Goal: Task Accomplishment & Management: Manage account settings

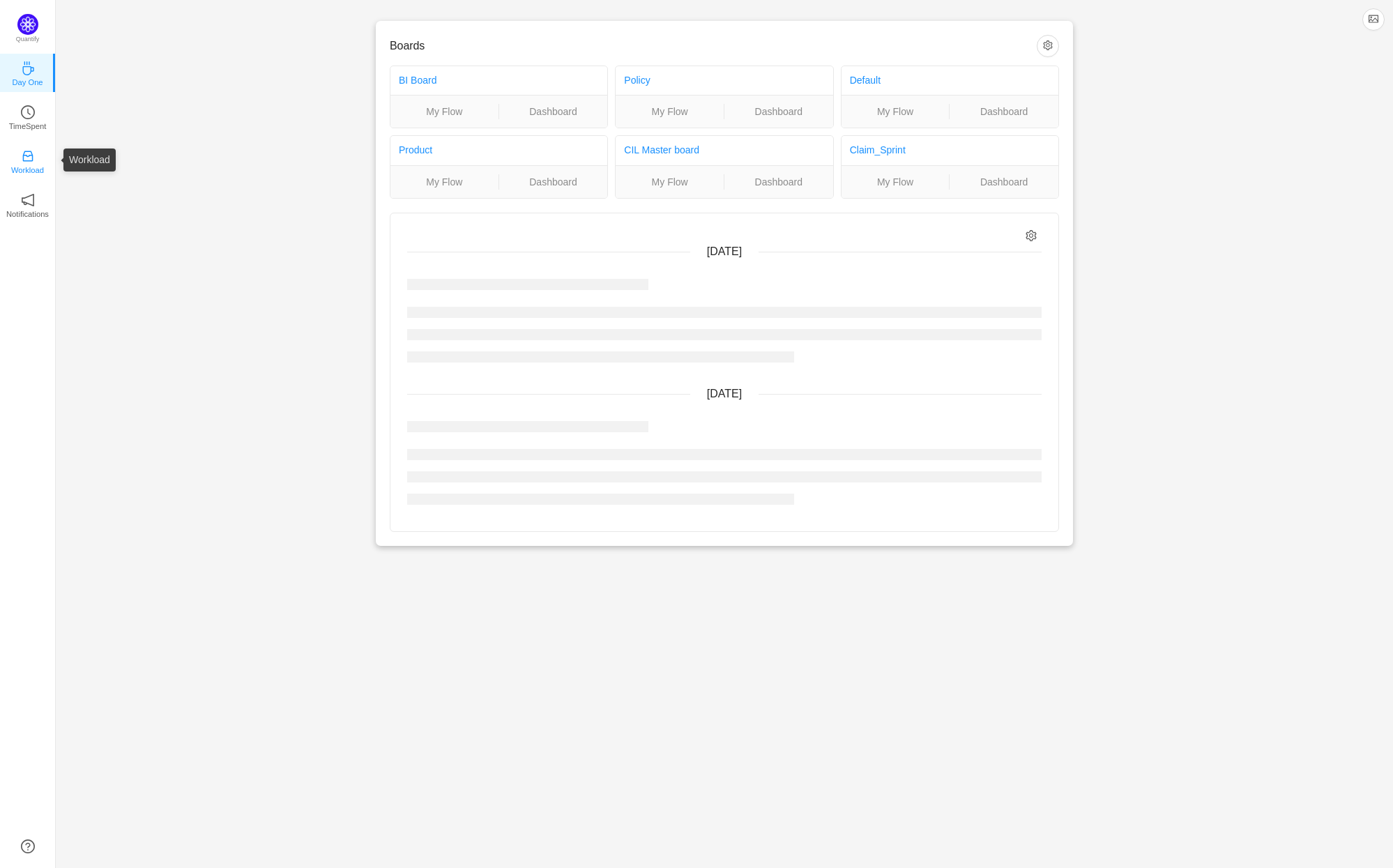
click at [29, 159] on icon "icon: inbox" at bounding box center [28, 156] width 14 height 14
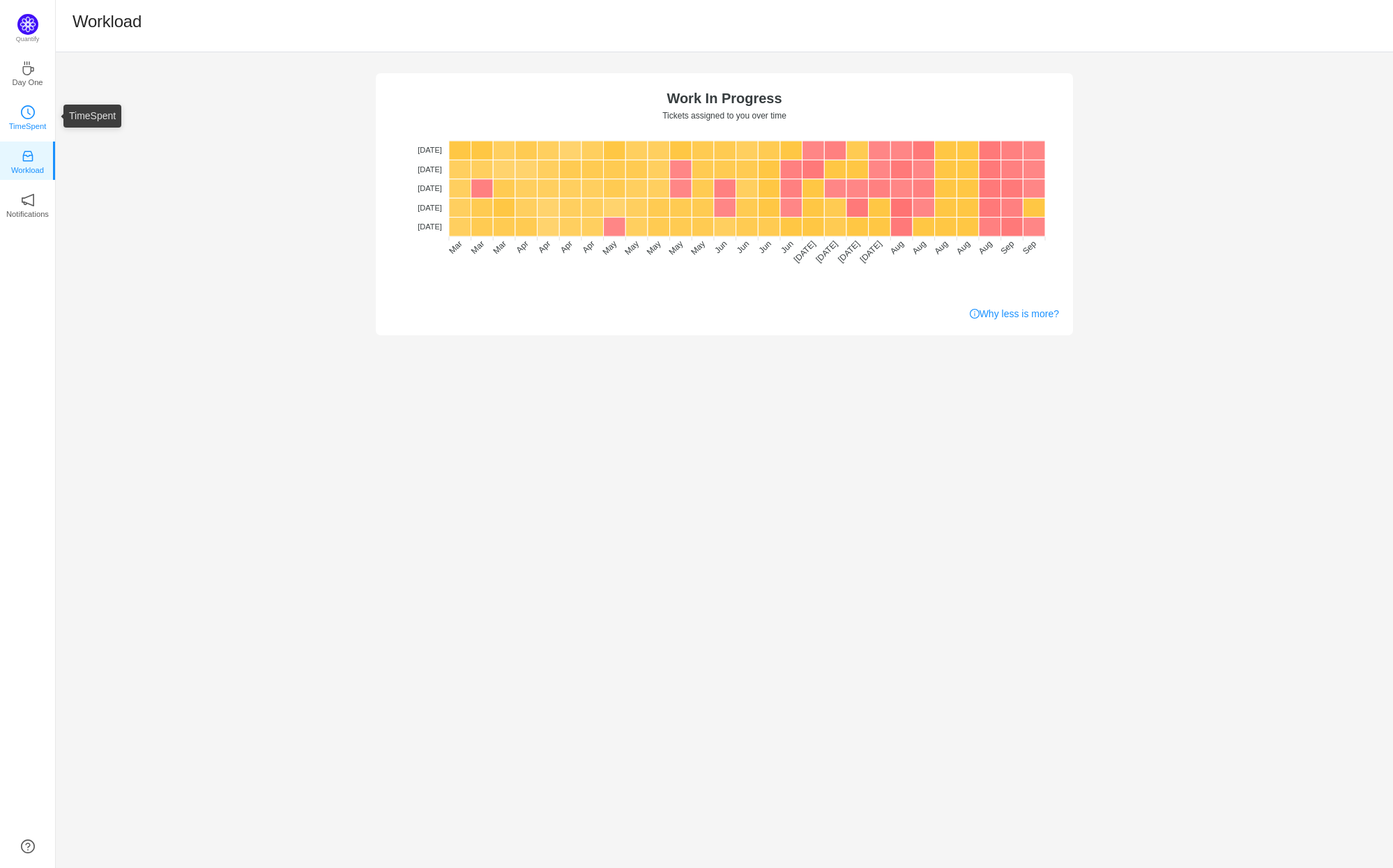
click at [27, 107] on icon "icon: clock-circle" at bounding box center [28, 112] width 14 height 14
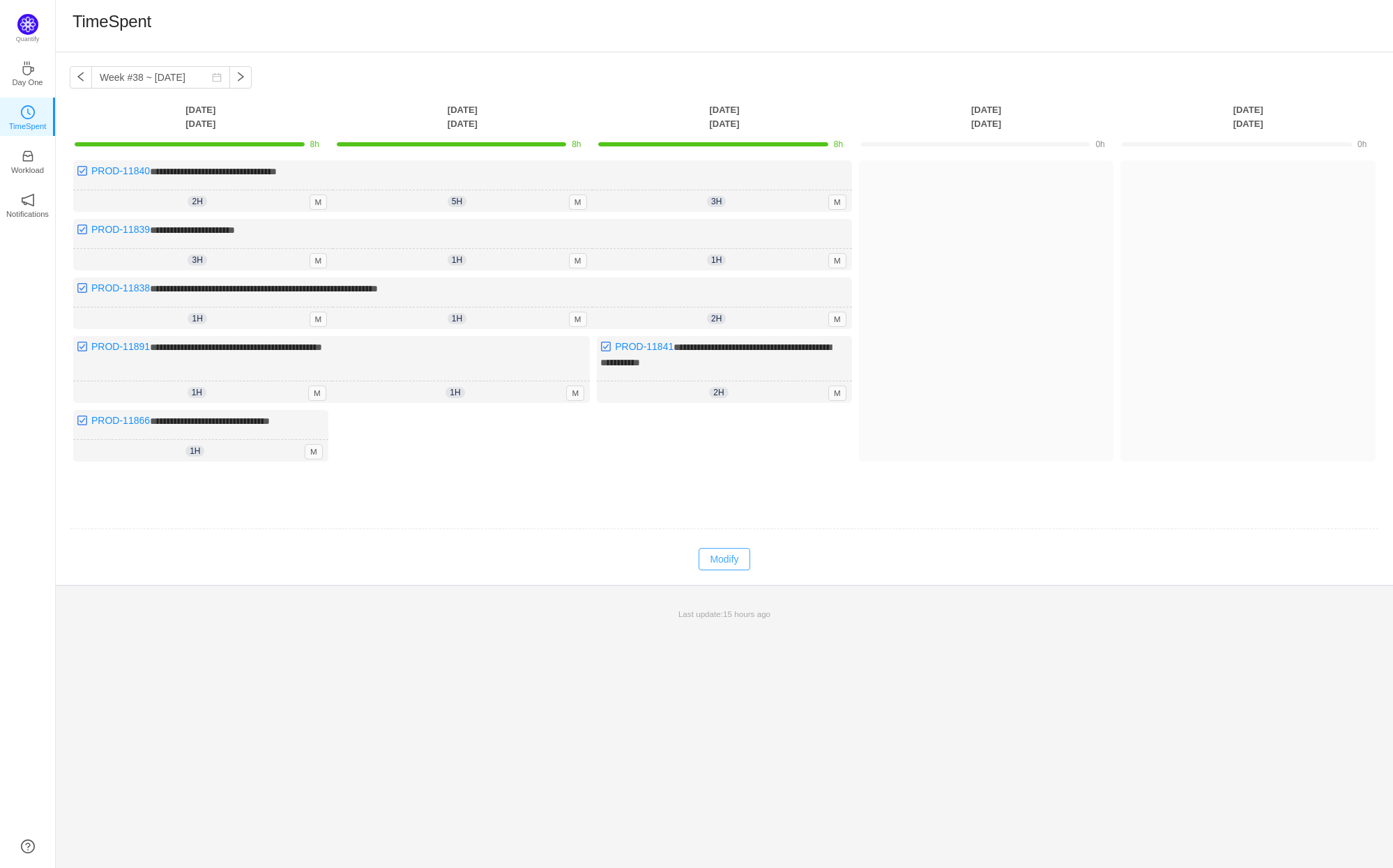
click at [715, 553] on button "Modify" at bounding box center [724, 559] width 51 height 22
type input "1h"
click at [709, 319] on icon "icon: down" at bounding box center [709, 320] width 4 height 3
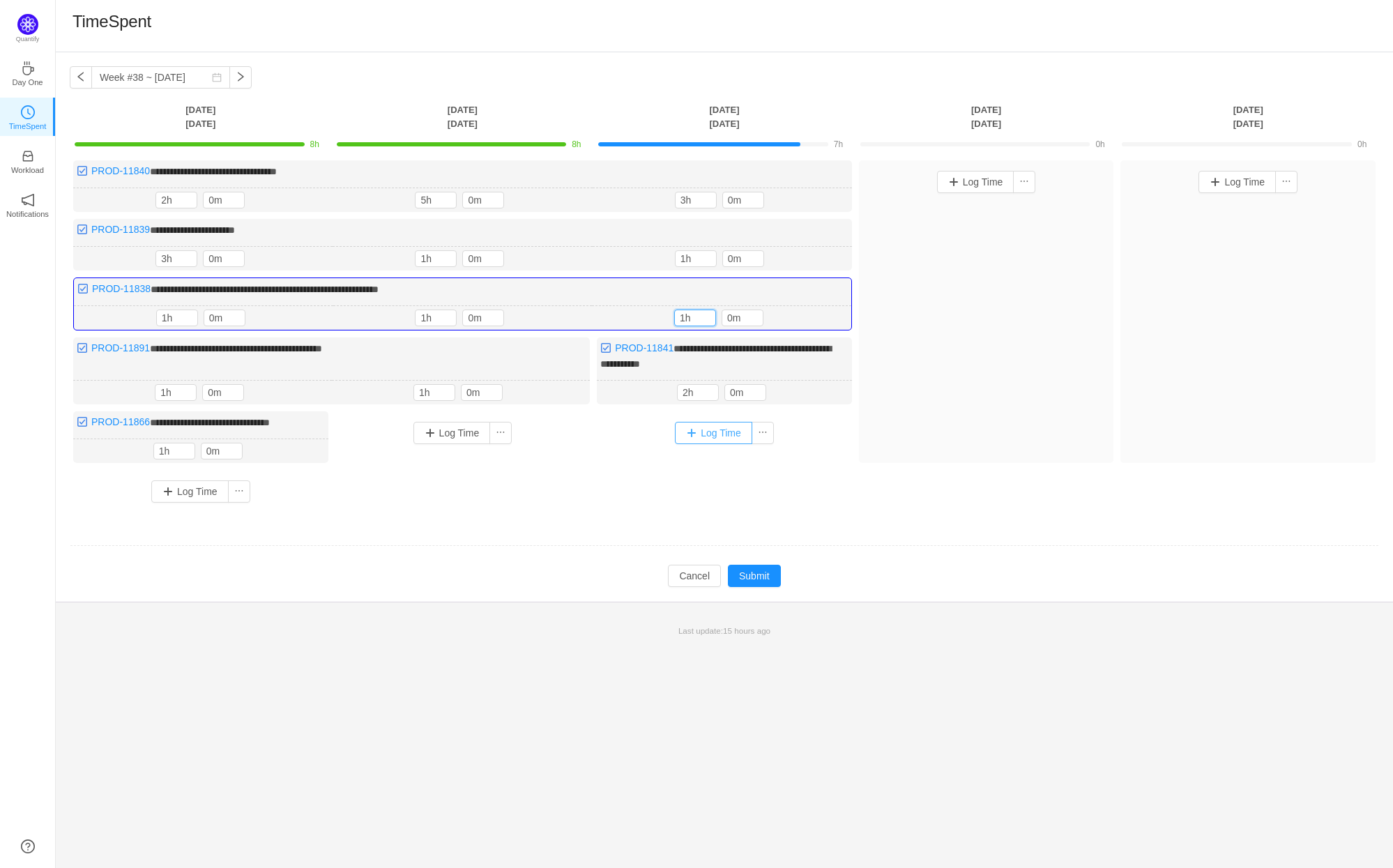
click at [722, 431] on button "Log Time" at bounding box center [713, 433] width 77 height 22
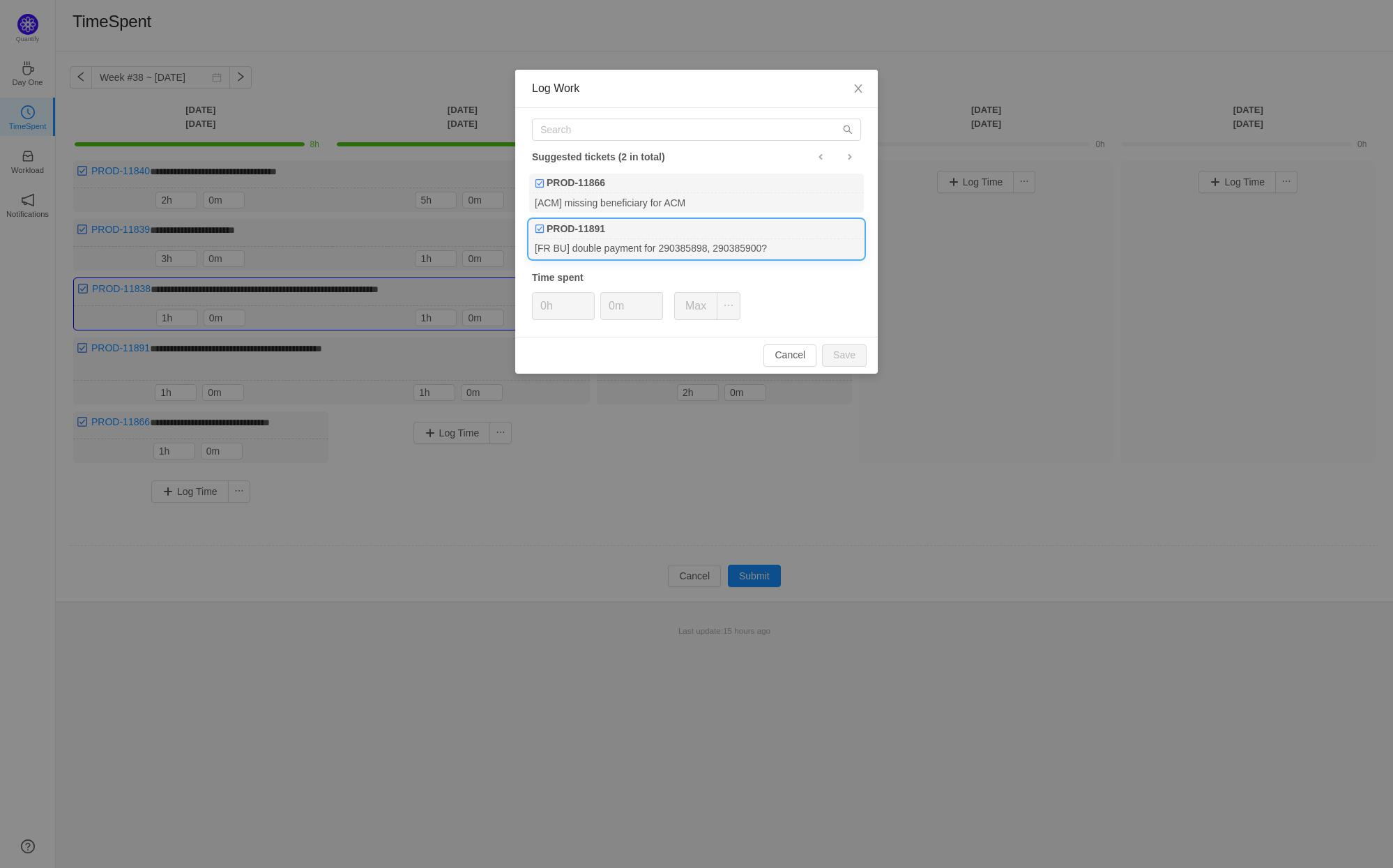
click at [705, 239] on div "[FR BU] double payment for 290385898, 290385900?" at bounding box center [696, 248] width 334 height 19
click at [595, 131] on input "text" at bounding box center [696, 130] width 329 height 22
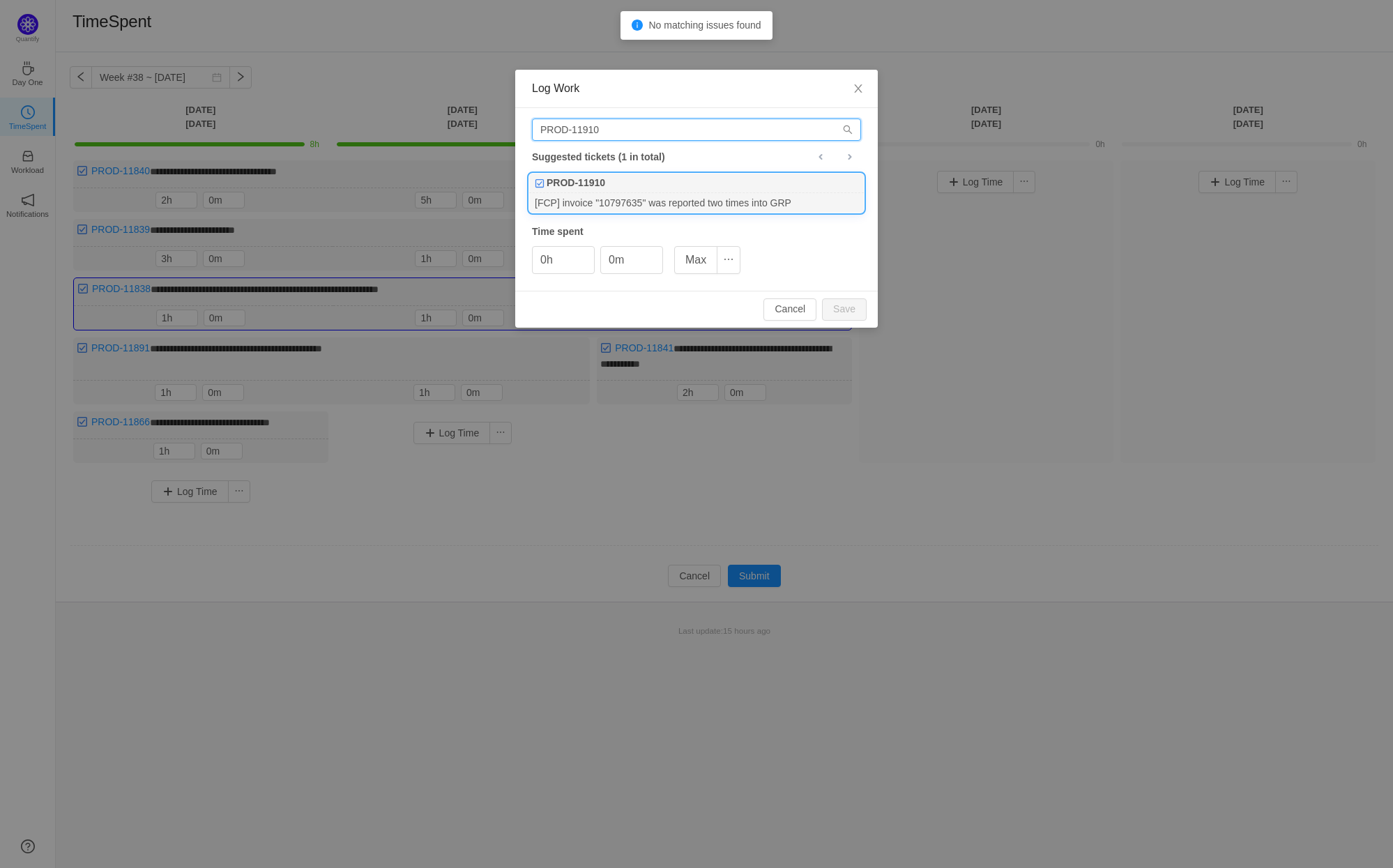
type input "PROD-11910"
click at [615, 197] on div "[FCP] invoice "10797635" was reported two times into GRP" at bounding box center [696, 202] width 334 height 19
click at [839, 308] on button "Save" at bounding box center [844, 310] width 45 height 22
type input "0h"
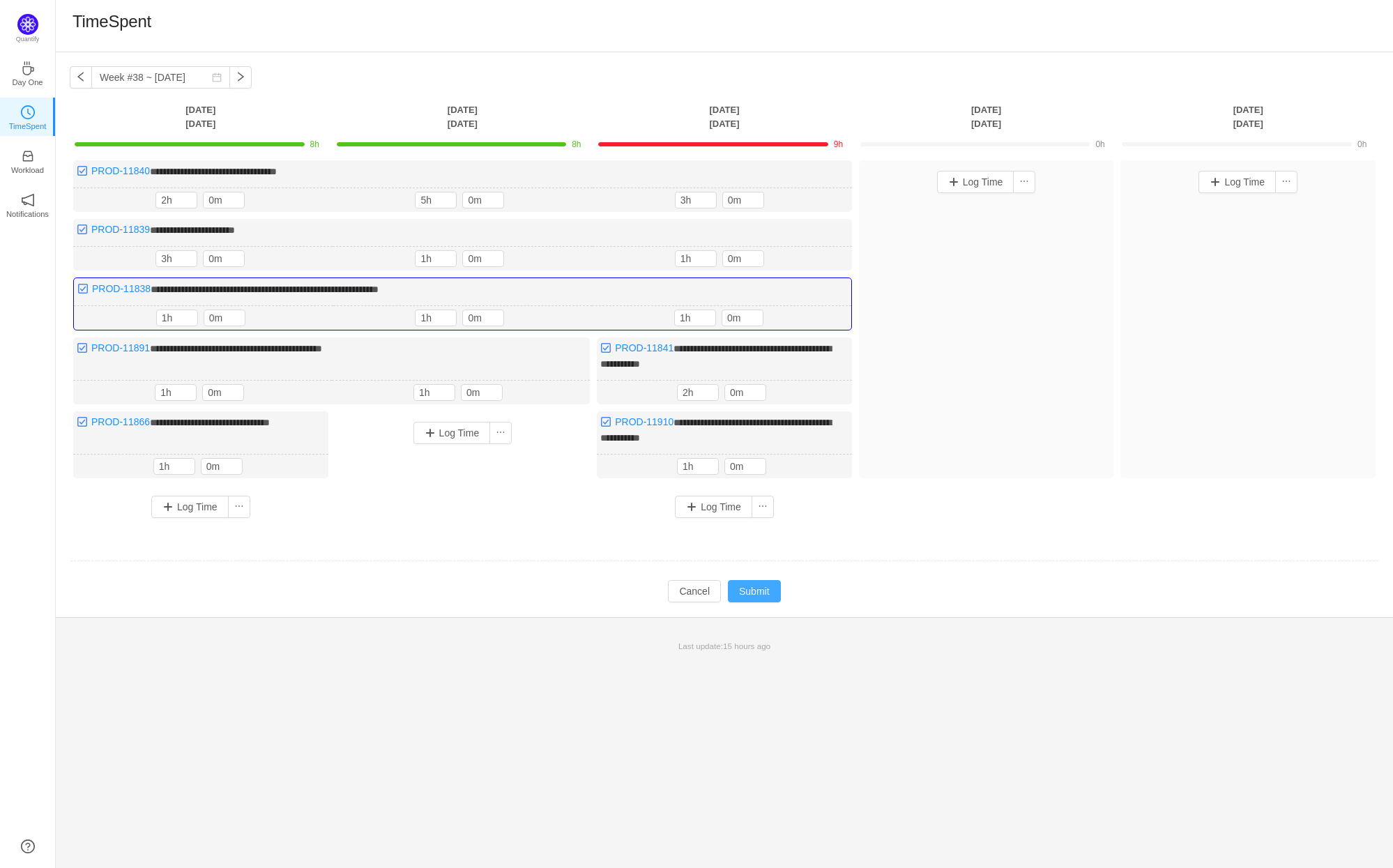
click at [766, 588] on button "Submit" at bounding box center [754, 591] width 53 height 22
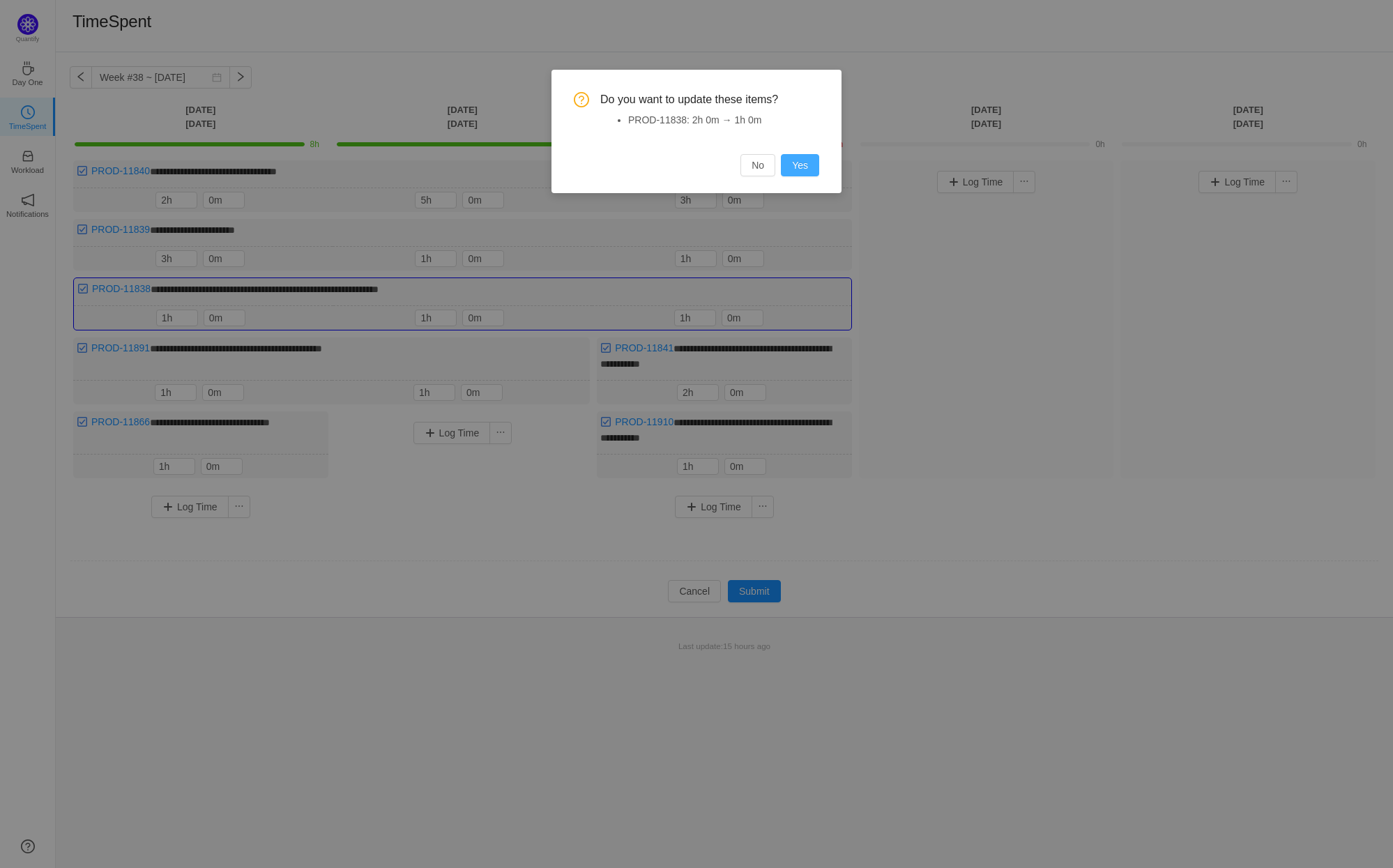
click at [797, 172] on button "Yes" at bounding box center [800, 165] width 38 height 22
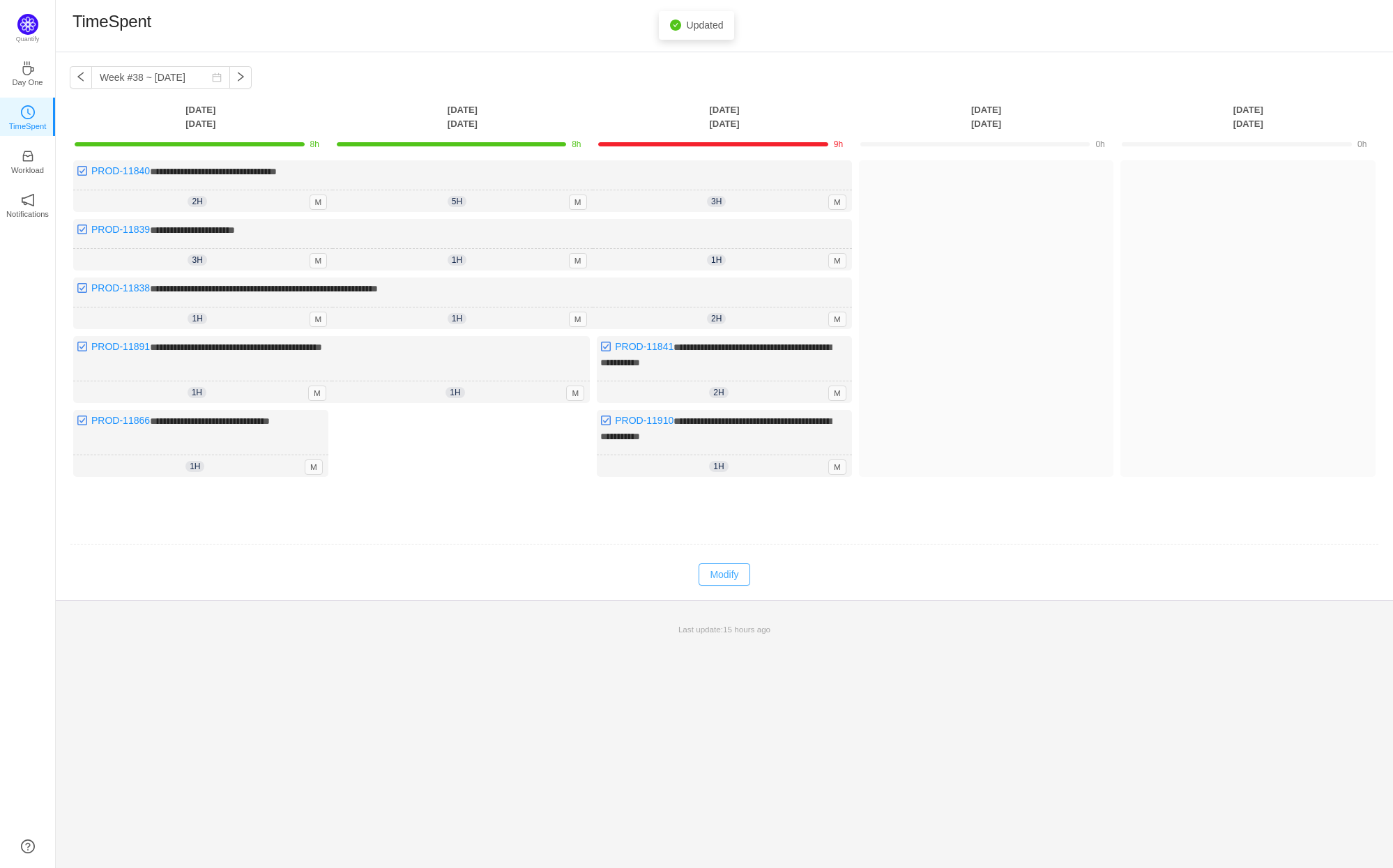
click at [738, 572] on button "Modify" at bounding box center [724, 574] width 51 height 22
type input "1h"
click at [710, 317] on icon "icon: down" at bounding box center [708, 320] width 5 height 5
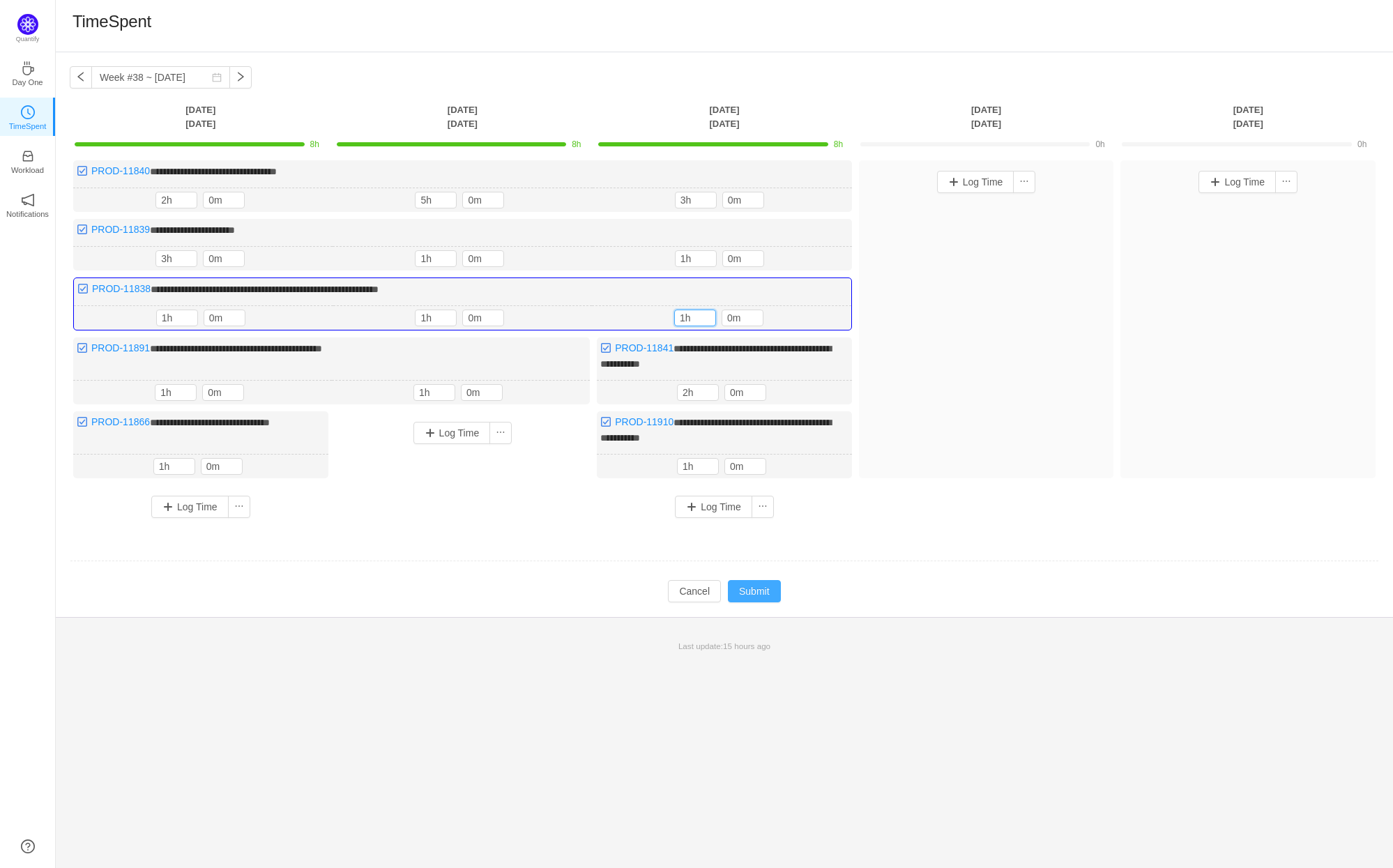
click at [753, 588] on button "Submit" at bounding box center [754, 591] width 53 height 22
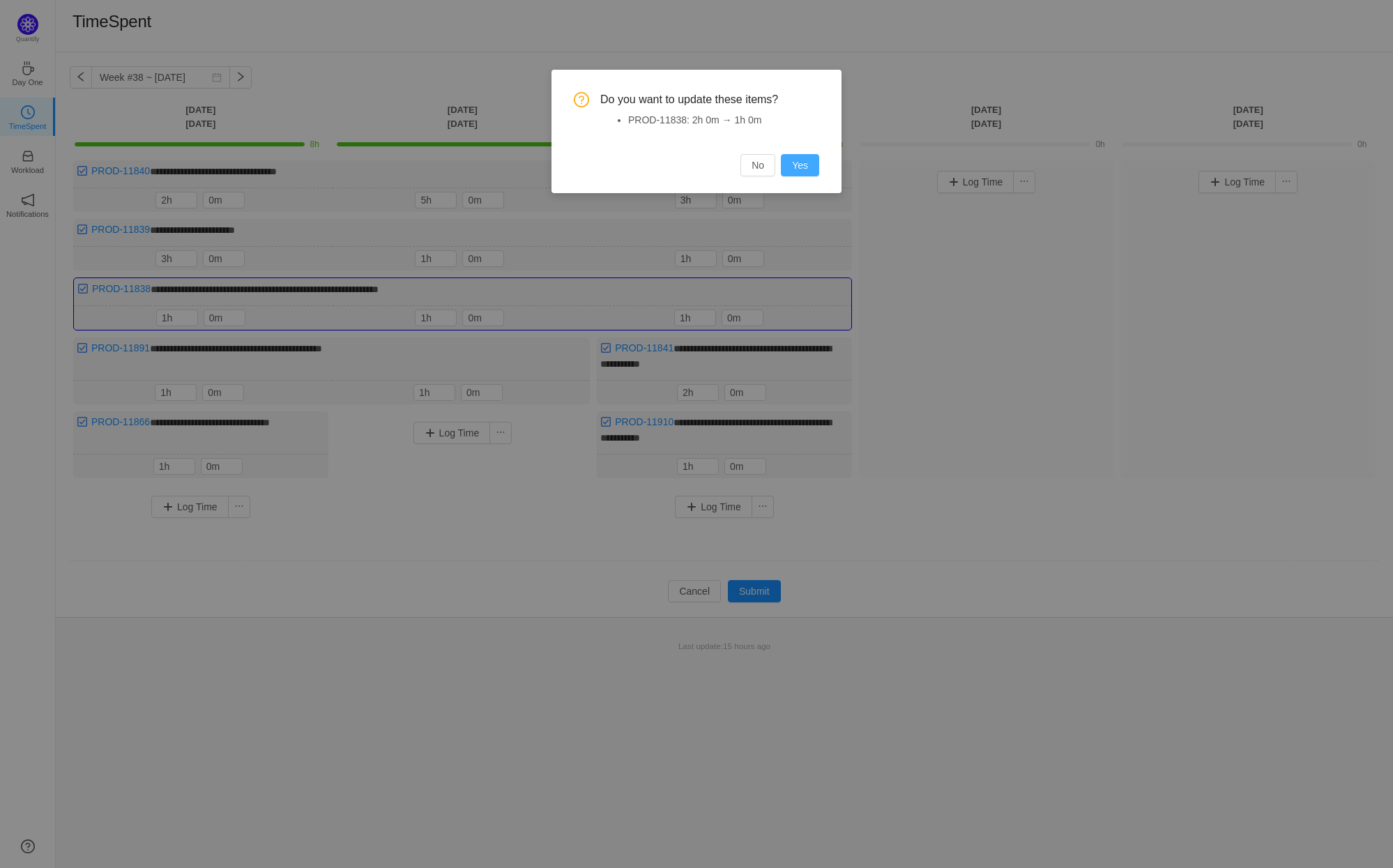
click at [797, 160] on button "Yes" at bounding box center [800, 165] width 38 height 22
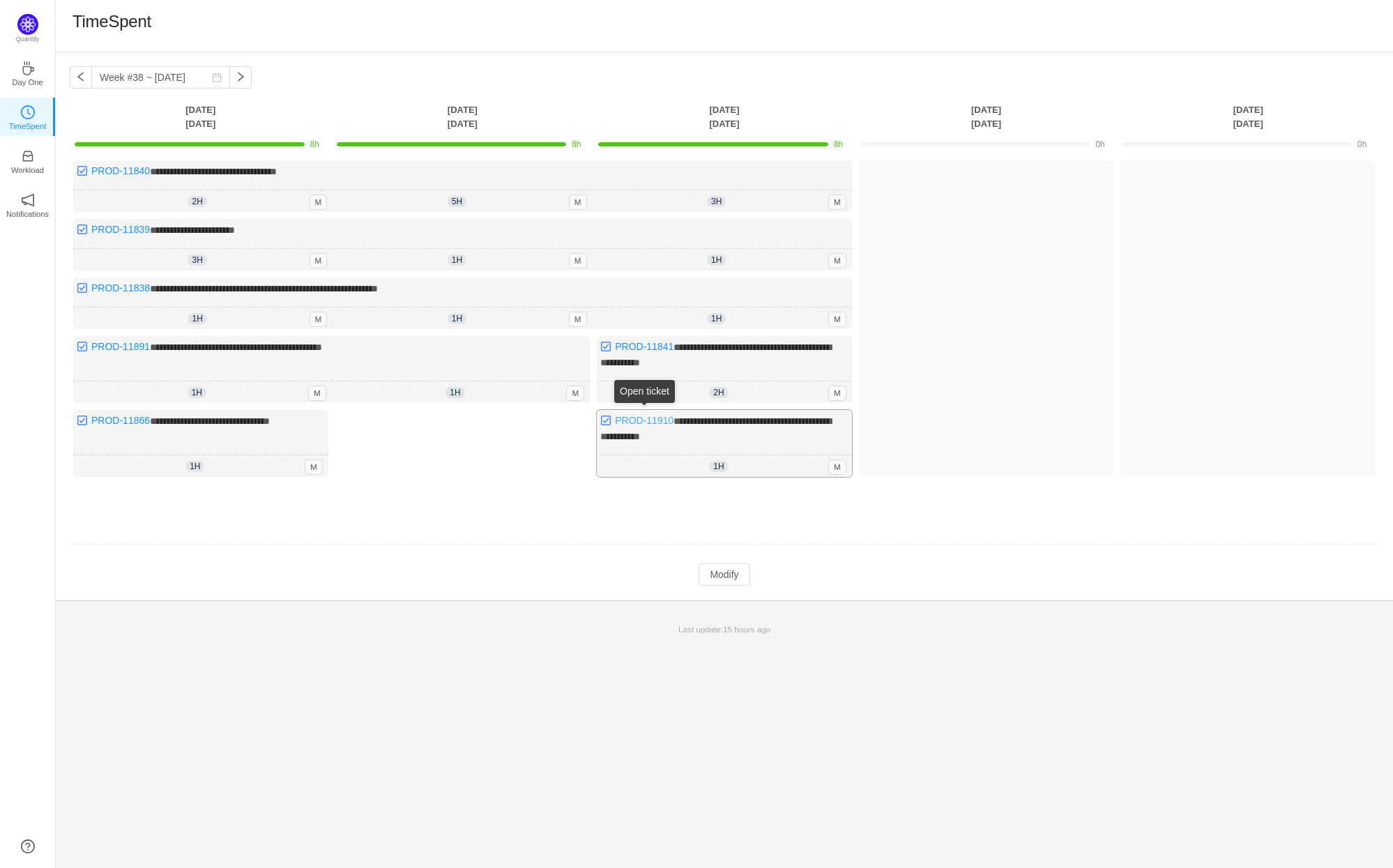
click at [655, 414] on link "PROD-11910" at bounding box center [644, 420] width 59 height 11
